Goal: Find contact information: Find contact information

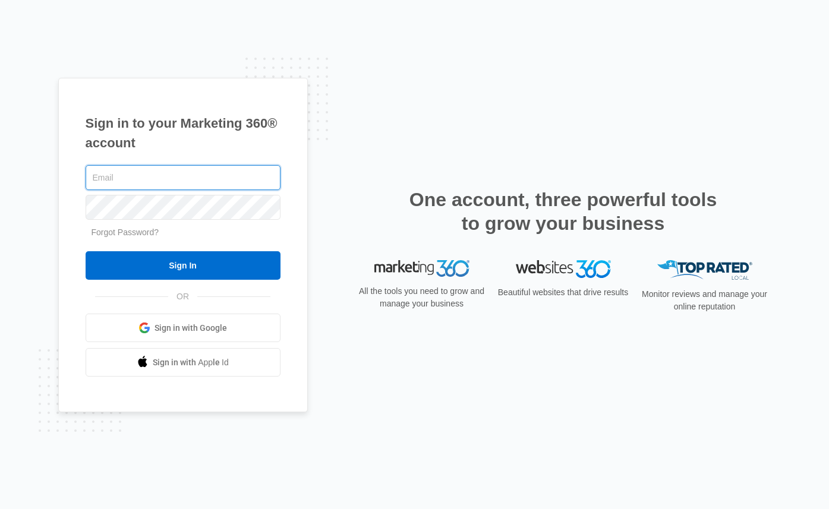
click at [0, 509] on com-1password-button at bounding box center [0, 509] width 0 height 0
type input "[PERSON_NAME][EMAIL_ADDRESS][DOMAIN_NAME]"
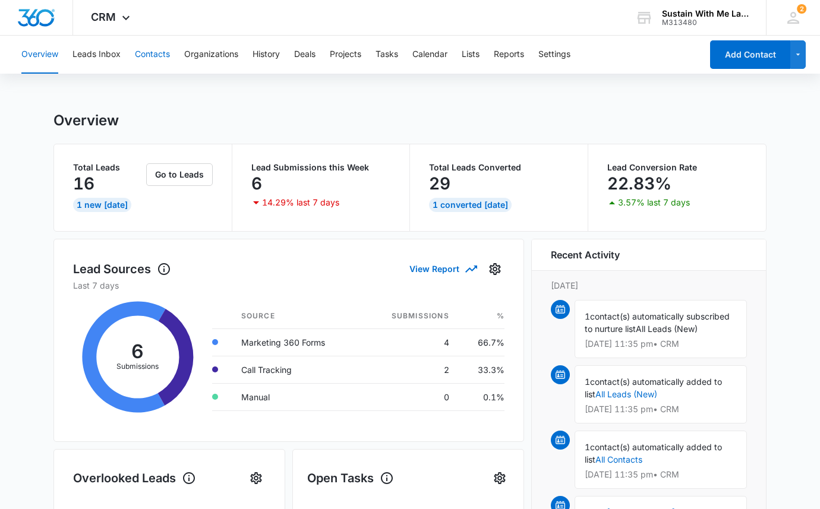
click at [148, 53] on button "Contacts" at bounding box center [152, 55] width 35 height 38
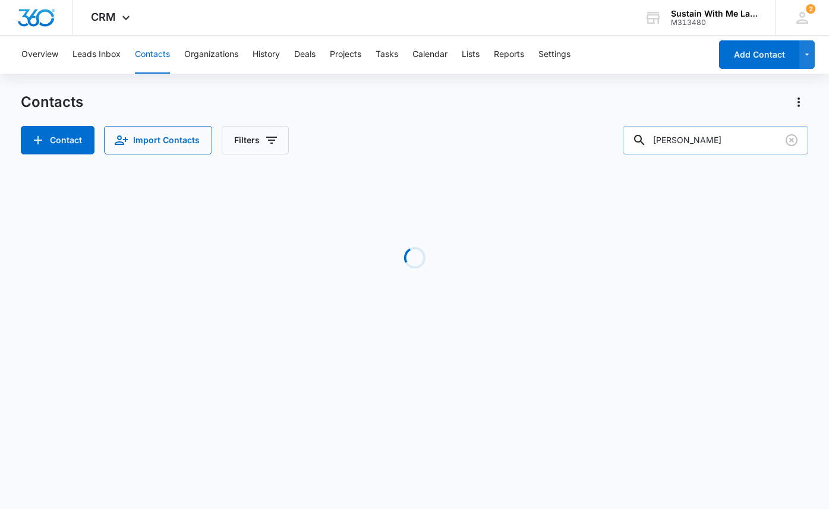
click at [704, 146] on input "[PERSON_NAME]" at bounding box center [715, 140] width 185 height 29
type input "pat"
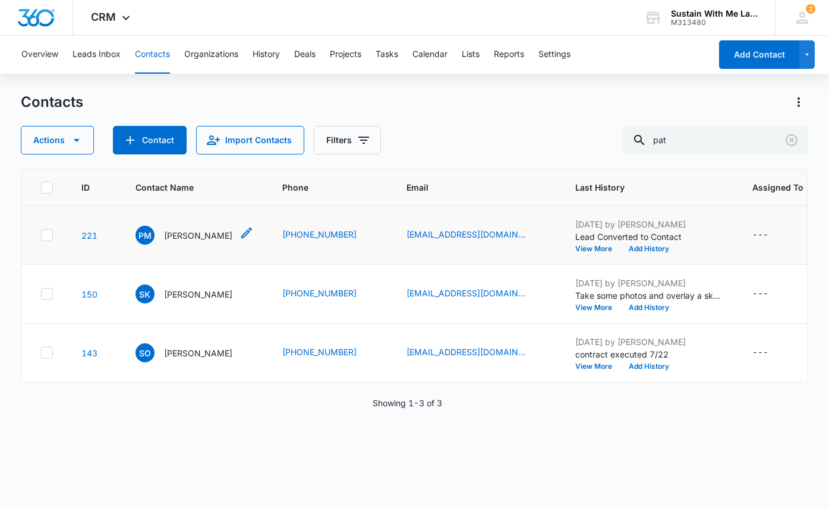
click at [198, 237] on p "[PERSON_NAME]" at bounding box center [198, 235] width 68 height 12
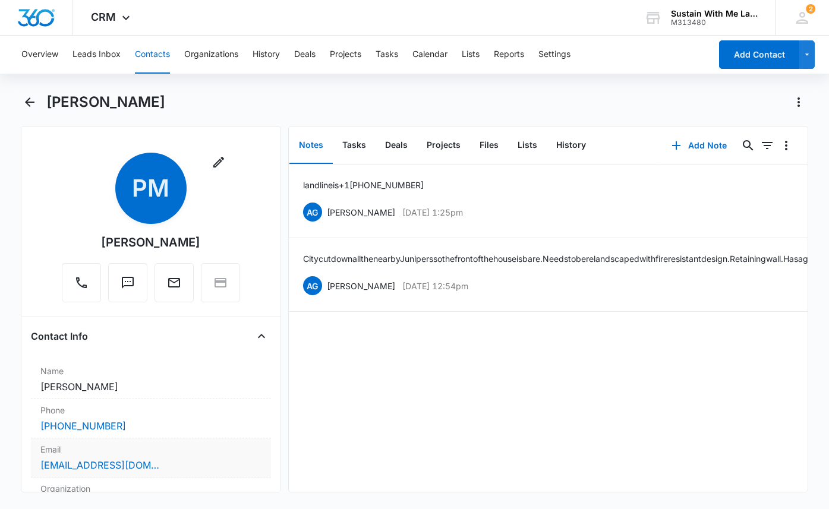
click at [174, 467] on div "[EMAIL_ADDRESS][DOMAIN_NAME]" at bounding box center [150, 465] width 221 height 14
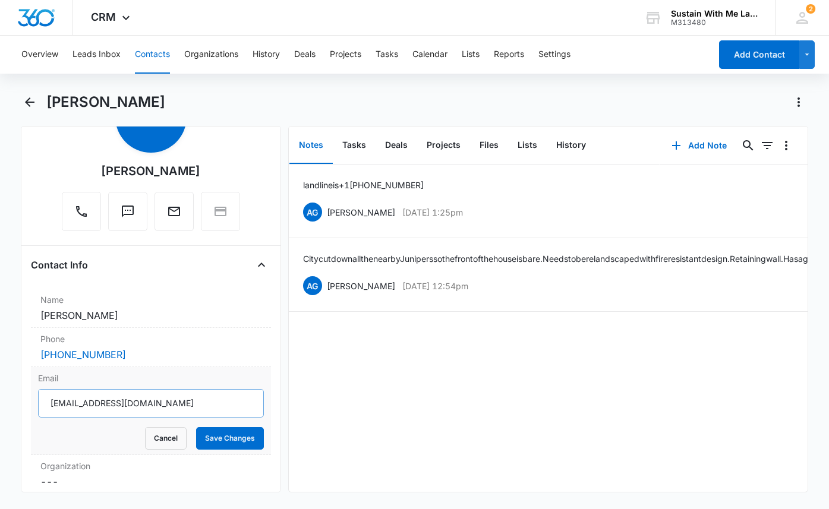
scroll to position [74, 0]
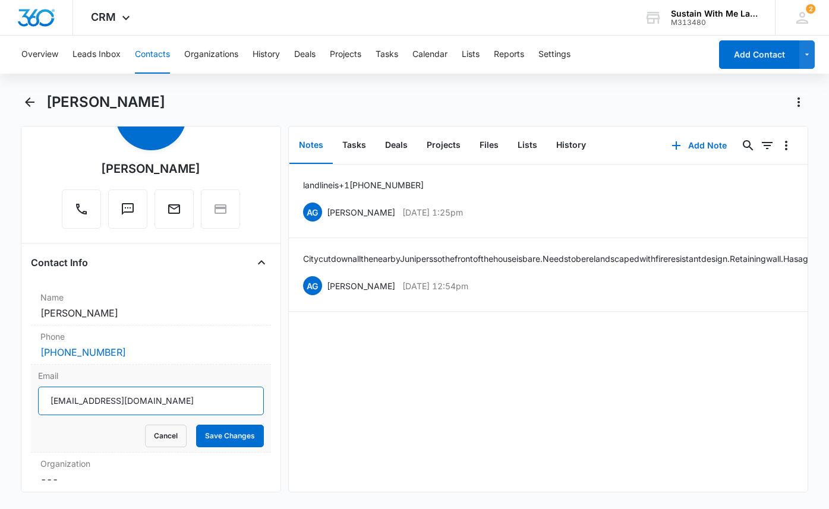
click at [184, 405] on input "[EMAIL_ADDRESS][DOMAIN_NAME]" at bounding box center [151, 401] width 226 height 29
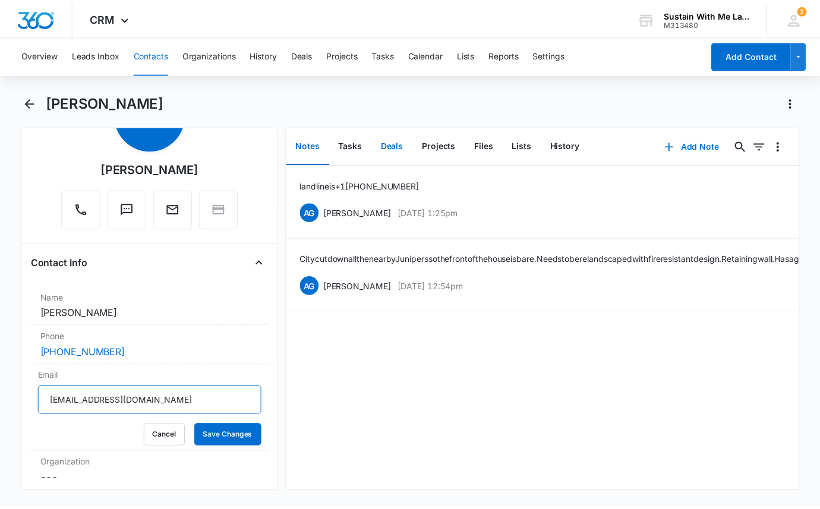
scroll to position [75, 0]
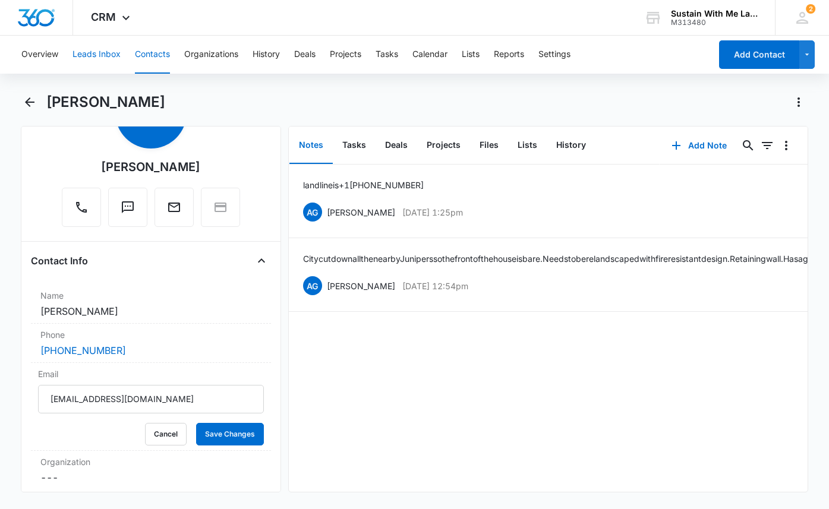
click at [101, 59] on button "Leads Inbox" at bounding box center [97, 55] width 48 height 38
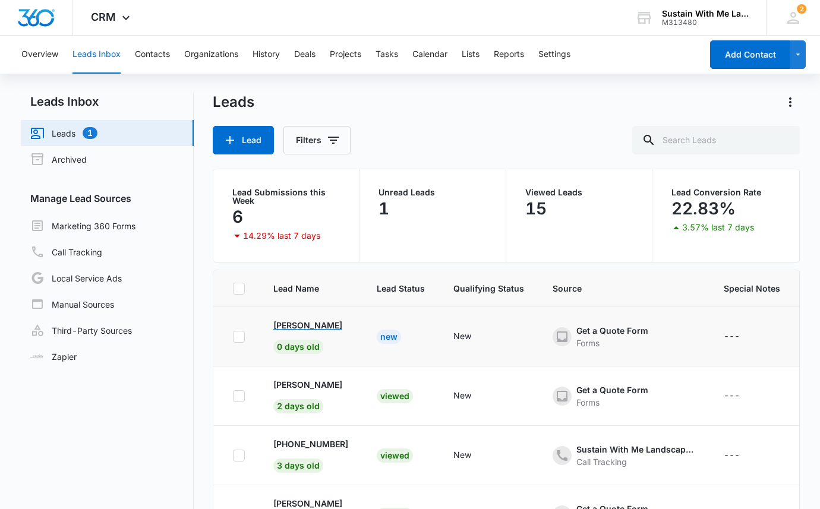
click at [317, 324] on p "[PERSON_NAME]" at bounding box center [307, 325] width 69 height 12
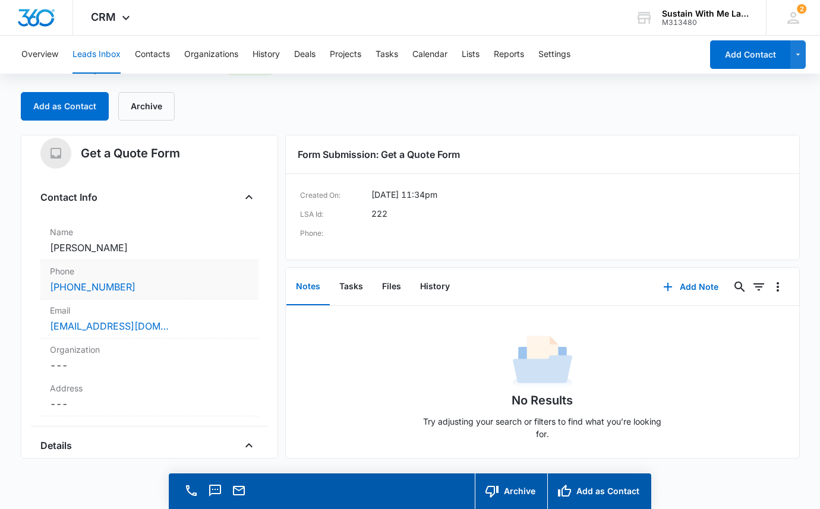
scroll to position [13, 0]
